Goal: Task Accomplishment & Management: Manage account settings

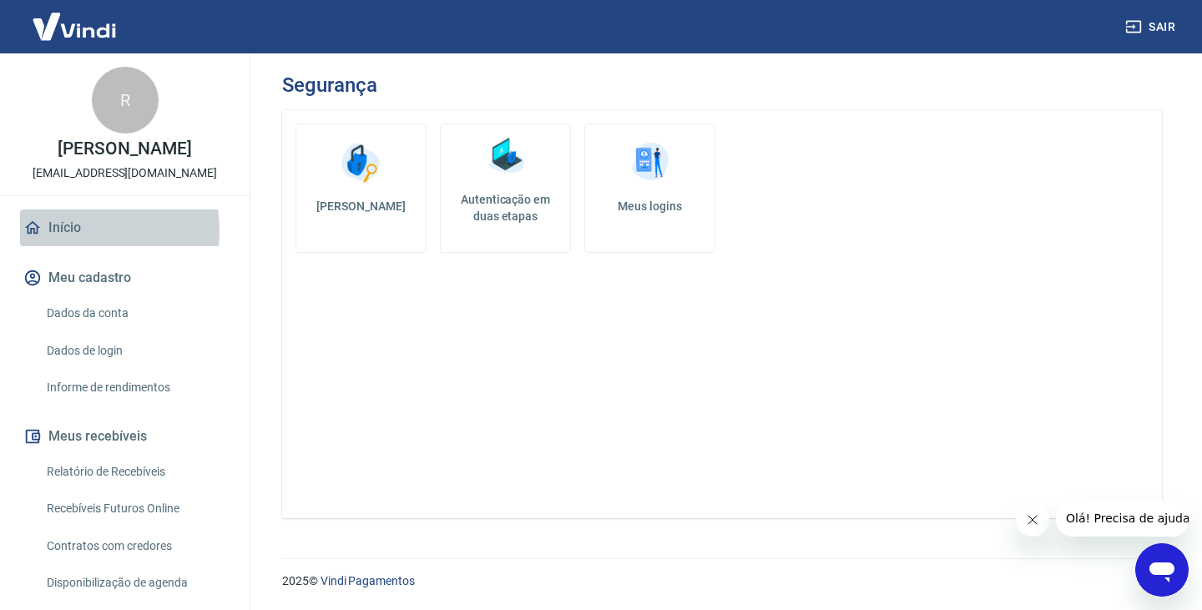
click at [75, 230] on link "Início" at bounding box center [125, 228] width 210 height 37
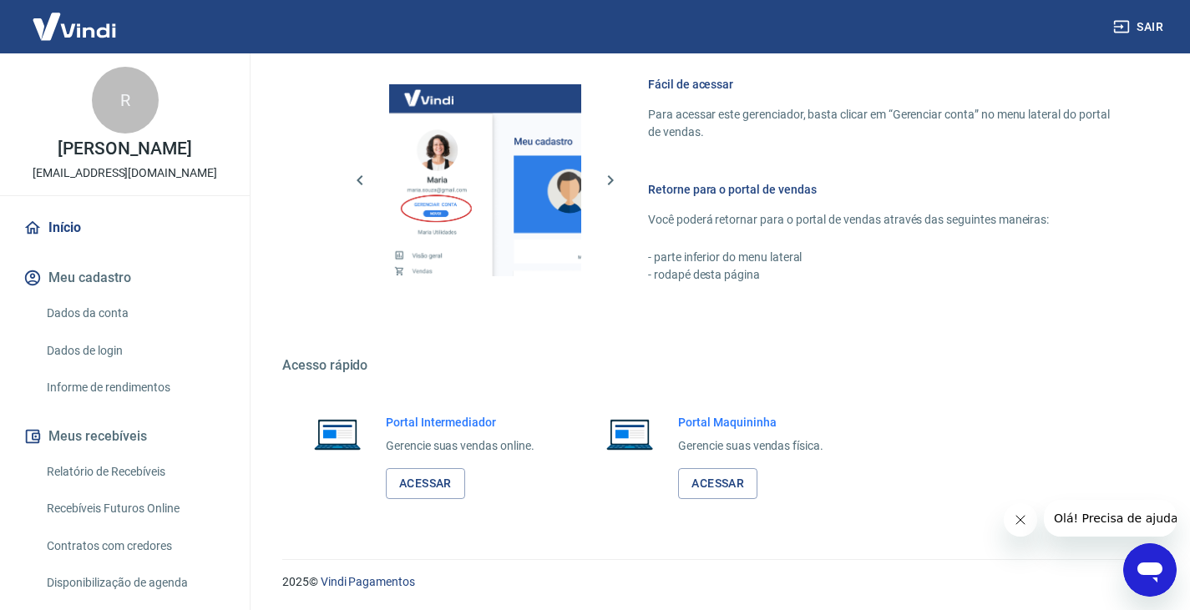
scroll to position [875, 0]
click at [411, 485] on link "Acessar" at bounding box center [425, 483] width 79 height 31
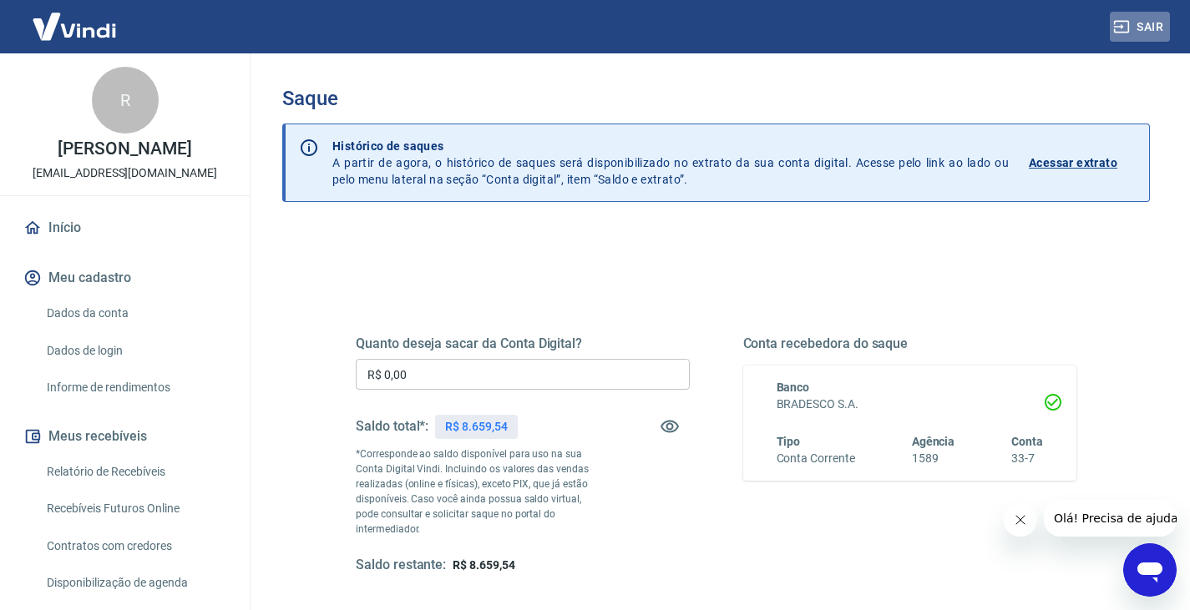
click at [1144, 26] on button "Sair" at bounding box center [1140, 27] width 60 height 31
